Goal: Information Seeking & Learning: Compare options

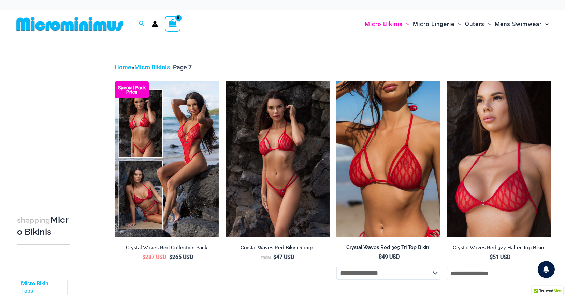
click at [76, 30] on img at bounding box center [70, 23] width 112 height 15
